Goal: Transaction & Acquisition: Book appointment/travel/reservation

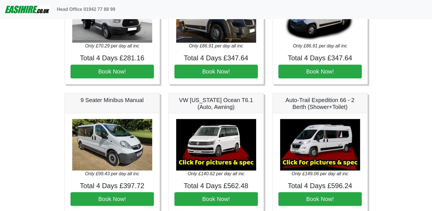
scroll to position [593, 0]
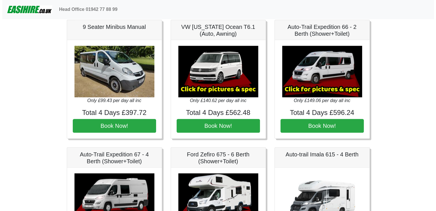
scroll to position [657, 0]
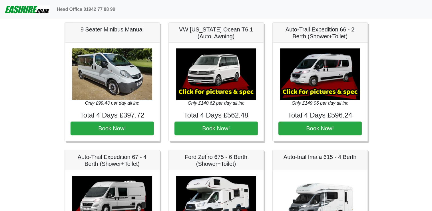
click at [287, 65] on img at bounding box center [320, 73] width 80 height 51
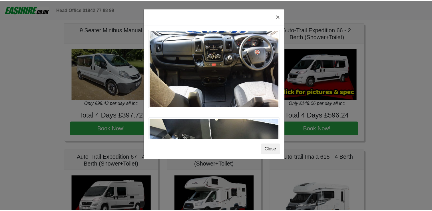
scroll to position [593, 0]
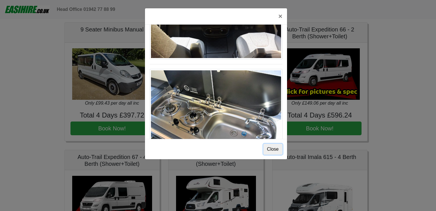
click at [272, 151] on button "Close" at bounding box center [273, 149] width 19 height 11
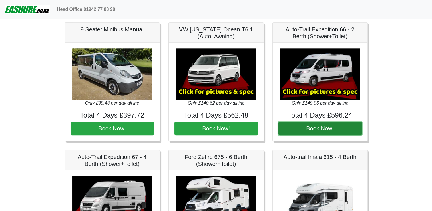
click at [323, 121] on button "Book Now!" at bounding box center [319, 128] width 83 height 14
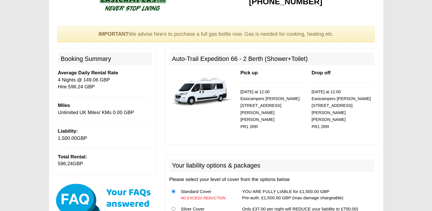
scroll to position [16, 0]
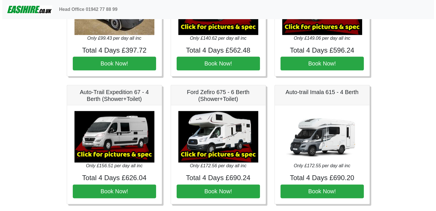
scroll to position [733, 0]
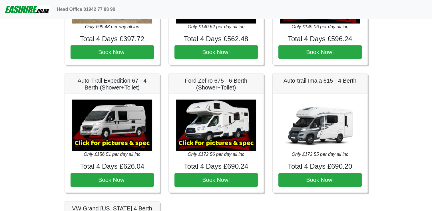
click at [109, 126] on img at bounding box center [112, 124] width 80 height 51
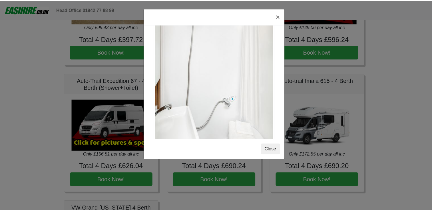
scroll to position [754, 0]
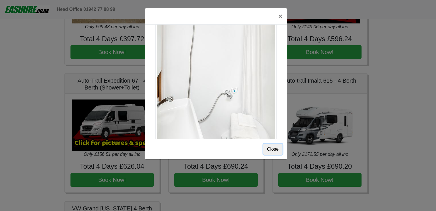
click at [276, 148] on button "Close" at bounding box center [273, 149] width 19 height 11
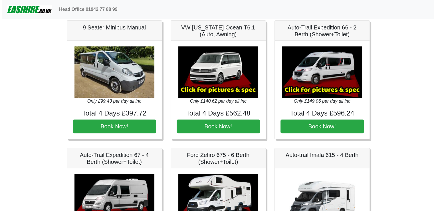
scroll to position [653, 0]
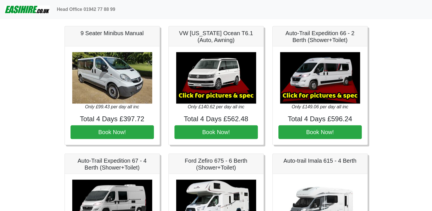
click at [228, 93] on img at bounding box center [216, 77] width 80 height 51
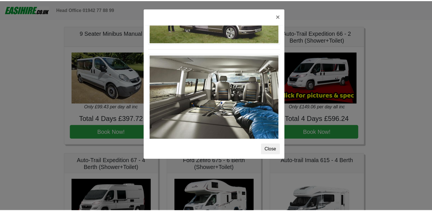
scroll to position [622, 0]
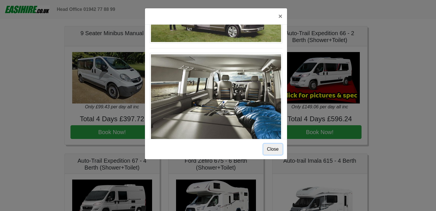
click at [272, 148] on button "Close" at bounding box center [273, 149] width 19 height 11
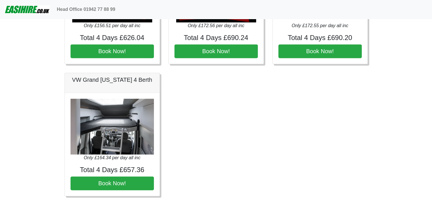
scroll to position [867, 0]
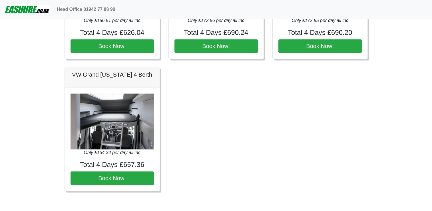
click at [109, 117] on img at bounding box center [112, 121] width 83 height 56
click at [118, 137] on img at bounding box center [112, 121] width 83 height 56
click at [107, 111] on img at bounding box center [112, 121] width 83 height 56
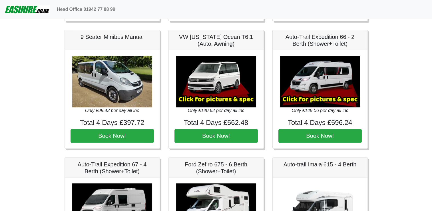
scroll to position [651, 0]
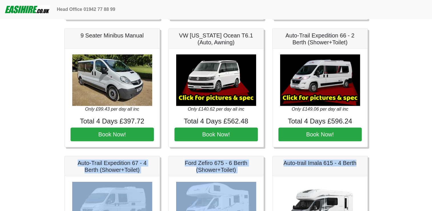
drag, startPoint x: 432, startPoint y: 127, endPoint x: 434, endPoint y: 159, distance: 31.5
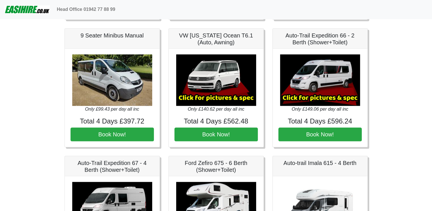
drag, startPoint x: 434, startPoint y: 159, endPoint x: 399, endPoint y: 85, distance: 82.0
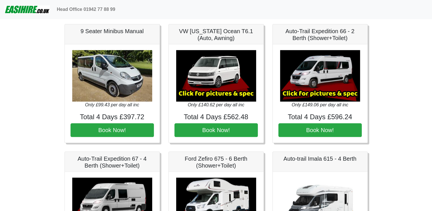
scroll to position [640, 0]
